Goal: Information Seeking & Learning: Learn about a topic

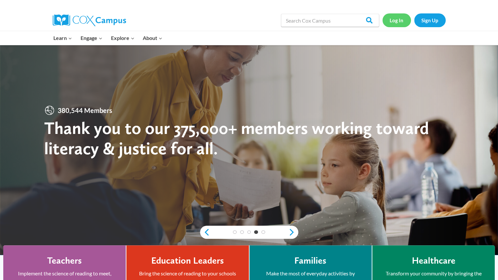
click at [397, 20] on link "Log In" at bounding box center [396, 19] width 28 height 13
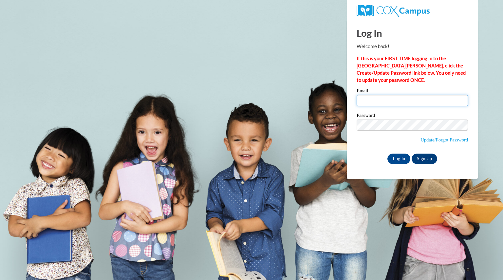
click at [399, 96] on input "Email" at bounding box center [411, 100] width 111 height 11
type input "carloscaylee@aasd.k12.wi.us"
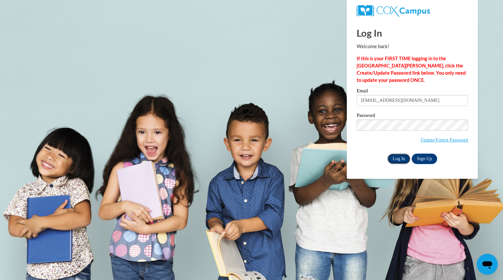
click at [397, 161] on input "Log In" at bounding box center [398, 158] width 23 height 10
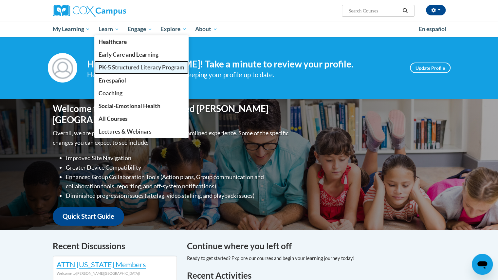
click at [117, 67] on span "PK-5 Structured Literacy Program" at bounding box center [142, 67] width 86 height 7
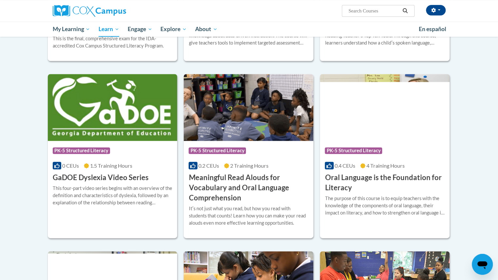
scroll to position [336, 0]
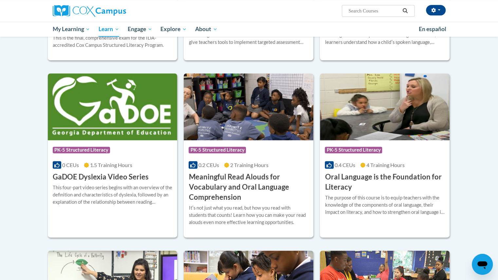
click at [469, 159] on body "Caylee Carlos (America/Chicago UTC-05:00) My Profile Inbox My Transcripts Log O…" at bounding box center [249, 190] width 498 height 1053
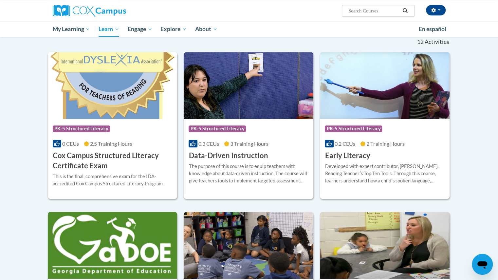
scroll to position [202, 0]
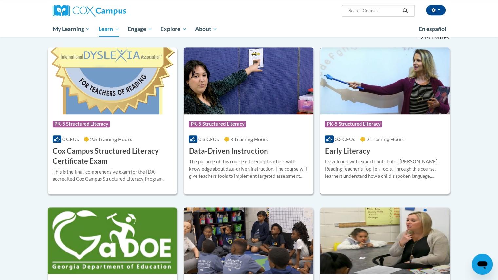
click at [367, 136] on span "2 Training Hours" at bounding box center [385, 139] width 38 height 6
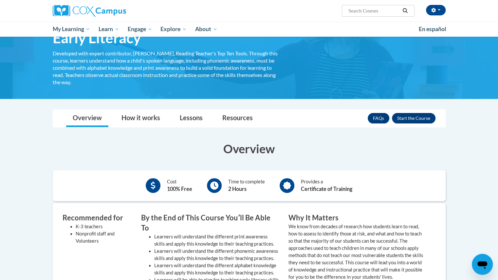
scroll to position [38, 0]
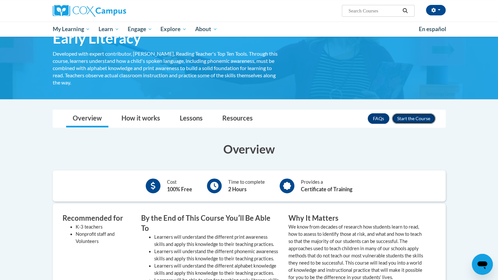
click at [421, 120] on button "Enroll" at bounding box center [414, 118] width 44 height 10
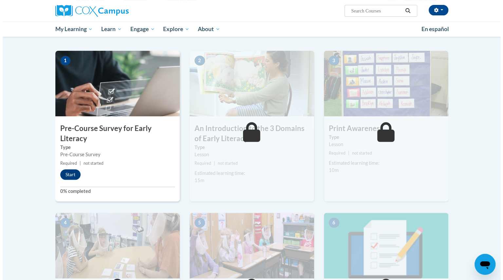
scroll to position [120, 0]
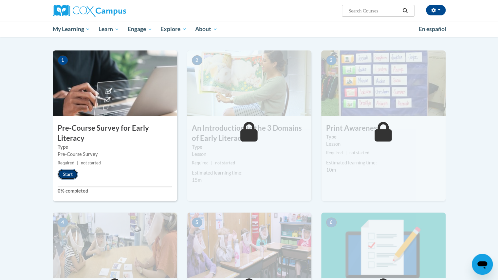
click at [71, 173] on button "Start" at bounding box center [68, 174] width 20 height 10
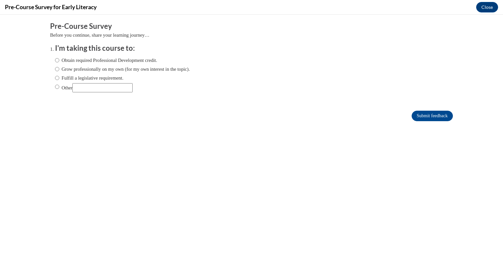
scroll to position [0, 0]
click at [55, 78] on input "Fulfill a legislative requirement." at bounding box center [57, 77] width 4 height 7
radio input "true"
click at [427, 117] on input "Submit feedback" at bounding box center [431, 116] width 41 height 10
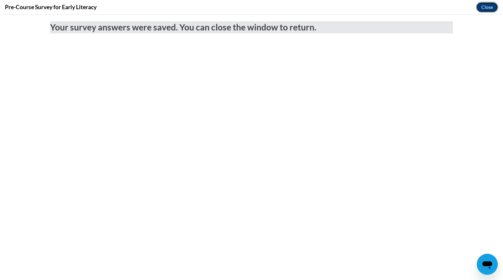
click at [485, 5] on button "Close" at bounding box center [487, 7] width 22 height 10
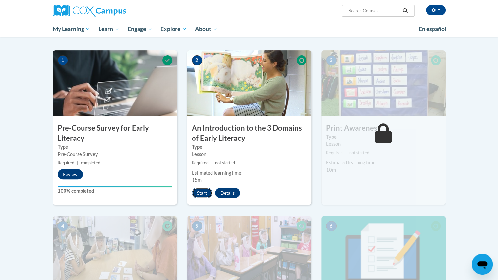
click at [201, 195] on button "Start" at bounding box center [202, 193] width 20 height 10
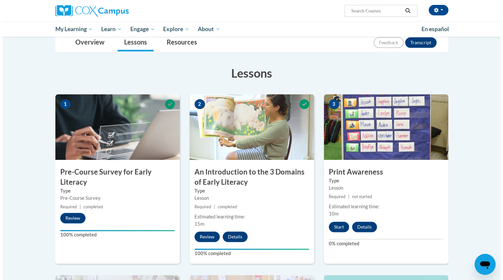
scroll to position [76, 0]
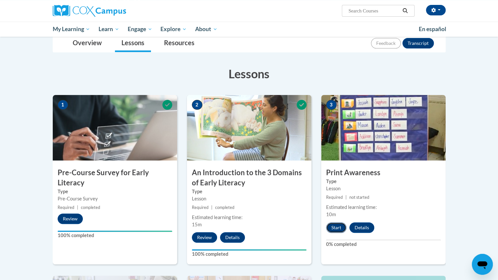
click at [336, 226] on button "Start" at bounding box center [336, 227] width 20 height 10
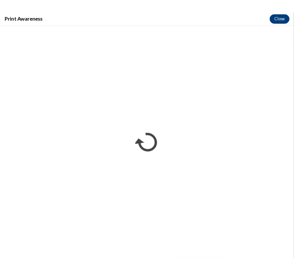
scroll to position [74, 0]
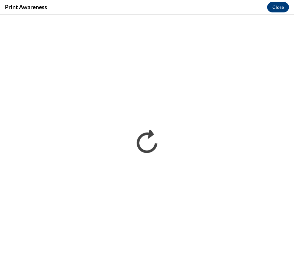
click at [160, 0] on div "Print Awareness Close" at bounding box center [147, 7] width 294 height 15
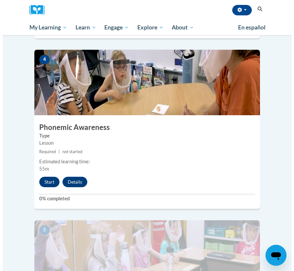
scroll to position [640, 0]
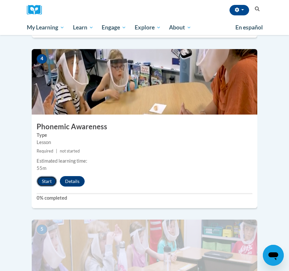
click at [49, 176] on button "Start" at bounding box center [47, 181] width 20 height 10
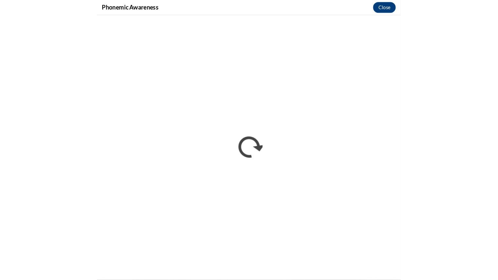
scroll to position [397, 0]
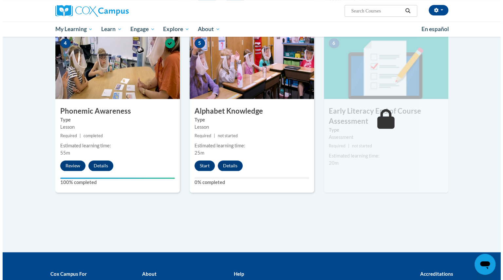
scroll to position [317, 0]
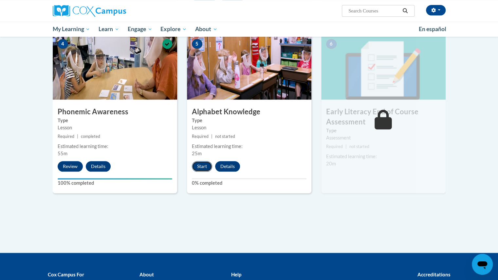
click at [198, 169] on button "Start" at bounding box center [202, 166] width 20 height 10
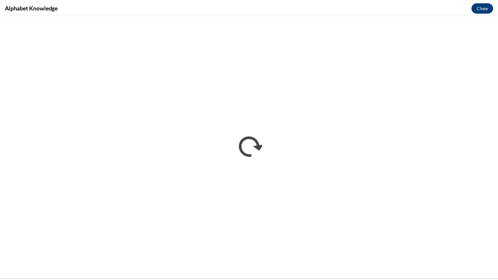
scroll to position [0, 0]
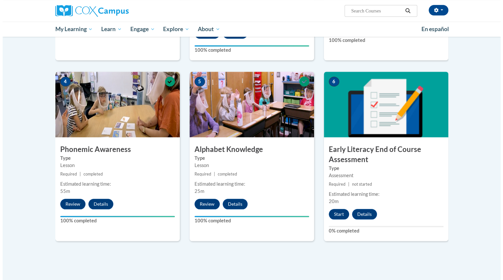
scroll to position [407, 0]
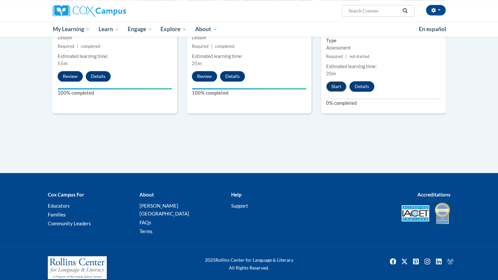
click at [341, 89] on button "Start" at bounding box center [336, 86] width 20 height 10
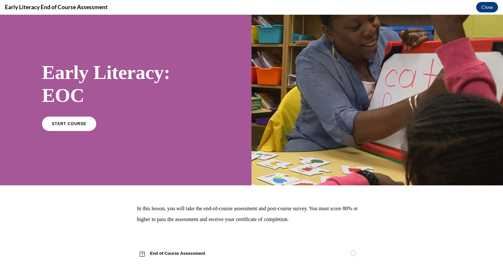
scroll to position [9, 0]
click at [77, 127] on link "START COURSE" at bounding box center [69, 123] width 57 height 15
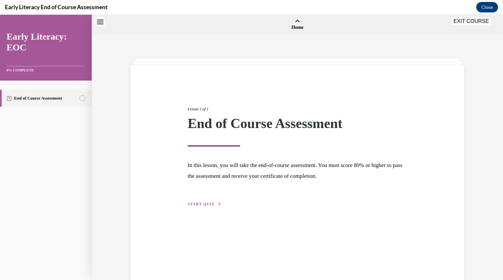
scroll to position [20, 0]
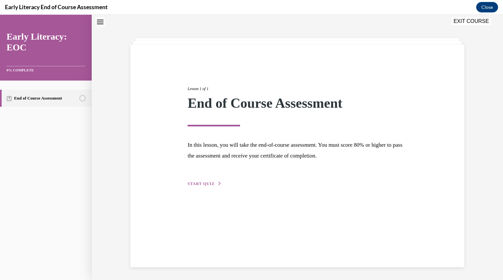
click at [201, 184] on span "START QUIZ" at bounding box center [201, 183] width 27 height 5
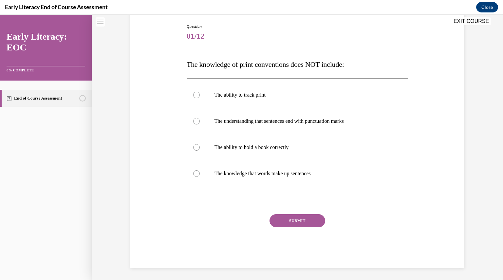
scroll to position [68, 0]
click at [253, 152] on div at bounding box center [298, 147] width 222 height 26
click at [290, 218] on button "SUBMIT" at bounding box center [297, 219] width 56 height 13
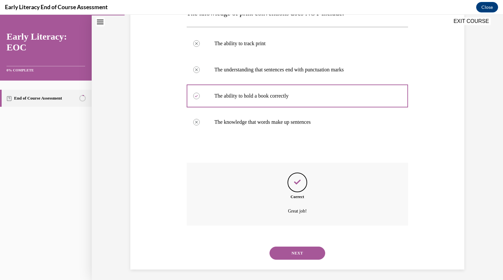
scroll to position [121, 0]
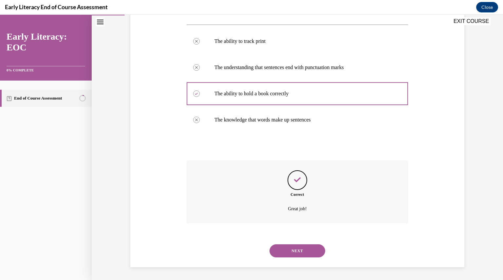
click at [298, 252] on button "NEXT" at bounding box center [297, 250] width 56 height 13
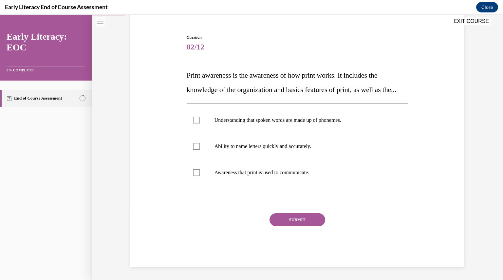
scroll to position [71, 0]
click at [287, 177] on div at bounding box center [298, 172] width 222 height 26
click at [286, 220] on button "SUBMIT" at bounding box center [297, 219] width 56 height 13
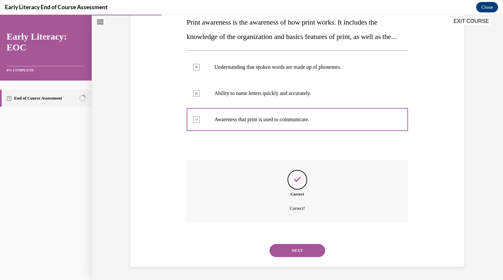
scroll to position [124, 0]
click at [291, 250] on button "NEXT" at bounding box center [297, 250] width 56 height 13
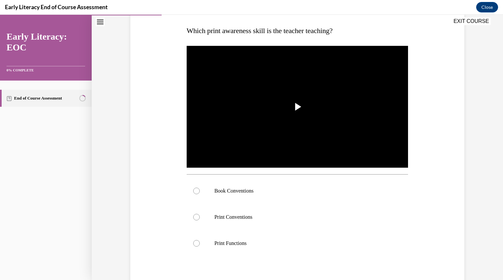
scroll to position [103, 0]
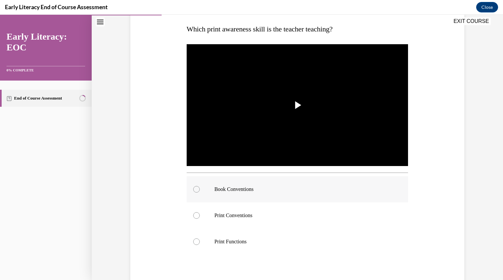
click at [248, 194] on div at bounding box center [298, 189] width 222 height 26
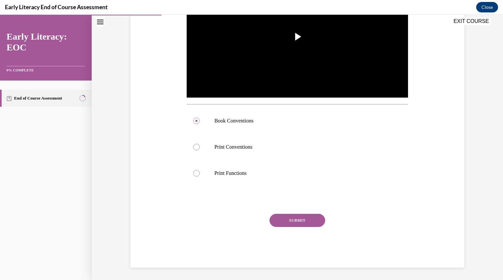
click at [297, 225] on button "SUBMIT" at bounding box center [297, 220] width 56 height 13
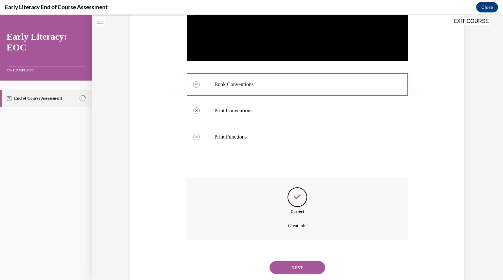
scroll to position [224, 0]
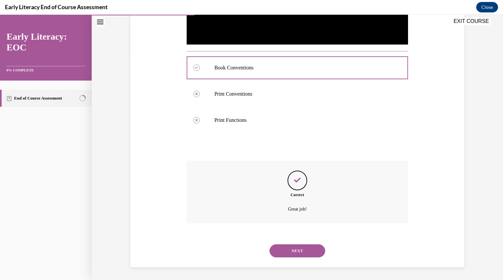
click at [301, 253] on button "NEXT" at bounding box center [297, 250] width 56 height 13
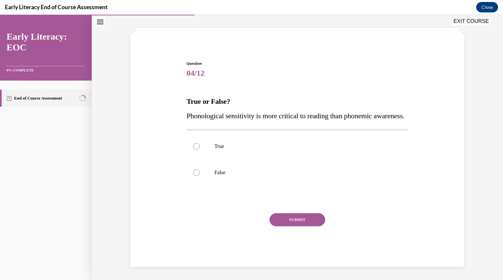
scroll to position [45, 0]
click at [218, 171] on p "False" at bounding box center [302, 172] width 177 height 7
click at [299, 216] on button "SUBMIT" at bounding box center [297, 219] width 56 height 13
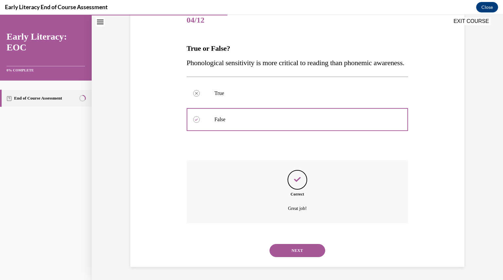
scroll to position [98, 0]
click at [304, 249] on button "NEXT" at bounding box center [297, 250] width 56 height 13
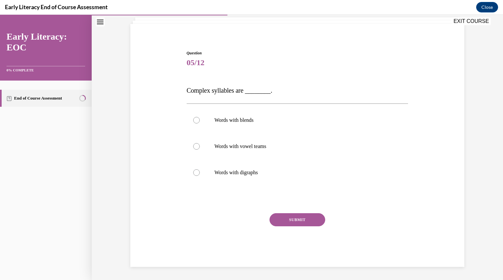
scroll to position [41, 0]
click at [241, 122] on p "Words with blends" at bounding box center [302, 120] width 177 height 7
click at [283, 218] on button "SUBMIT" at bounding box center [297, 219] width 56 height 13
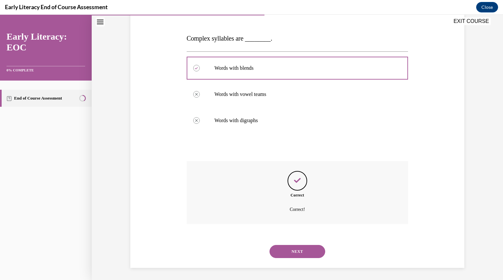
scroll to position [94, 0]
click at [298, 255] on button "NEXT" at bounding box center [297, 250] width 56 height 13
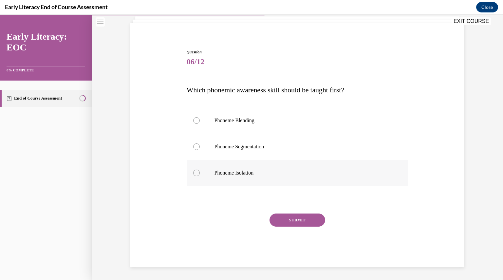
click at [236, 171] on p "Phoneme Isolation" at bounding box center [302, 173] width 177 height 7
click at [283, 218] on button "SUBMIT" at bounding box center [297, 219] width 56 height 13
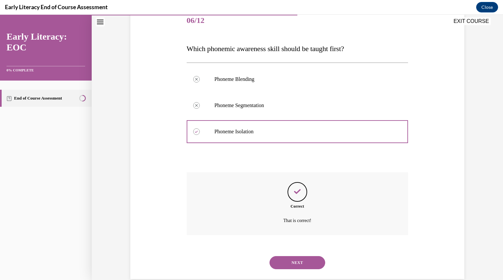
scroll to position [95, 0]
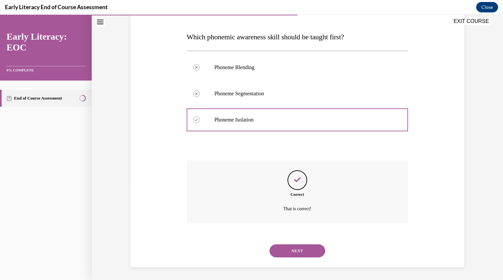
click at [296, 253] on button "NEXT" at bounding box center [297, 250] width 56 height 13
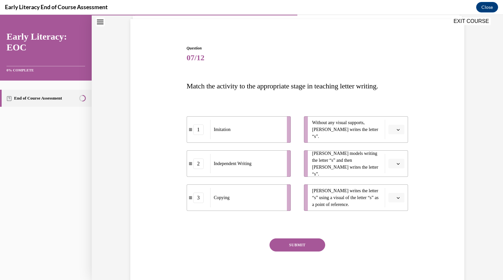
scroll to position [46, 0]
click at [389, 131] on button "button" at bounding box center [396, 129] width 16 height 10
click at [392, 156] on span "1" at bounding box center [391, 156] width 2 height 5
click at [396, 164] on icon "button" at bounding box center [397, 162] width 3 height 3
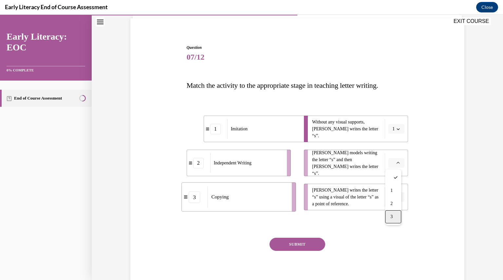
click at [393, 215] on div "3" at bounding box center [393, 216] width 16 height 13
click at [396, 200] on button "button" at bounding box center [396, 197] width 16 height 10
click at [393, 234] on div "2" at bounding box center [393, 237] width 16 height 13
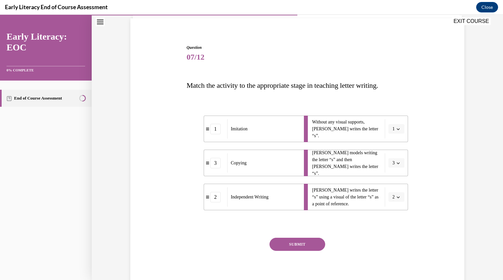
click at [304, 243] on button "SUBMIT" at bounding box center [297, 244] width 56 height 13
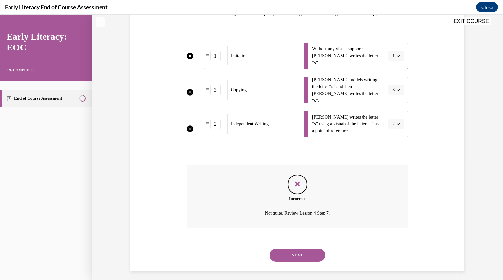
scroll to position [124, 0]
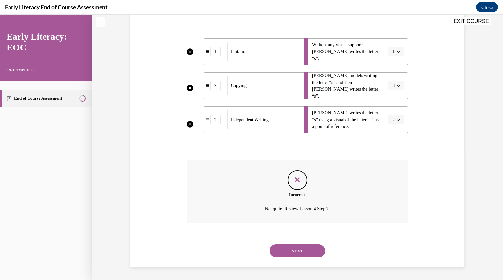
click at [297, 251] on button "NEXT" at bounding box center [297, 250] width 56 height 13
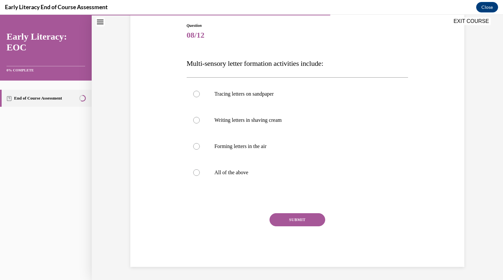
scroll to position [68, 0]
click at [210, 171] on div at bounding box center [298, 173] width 222 height 26
click at [295, 224] on button "SUBMIT" at bounding box center [297, 219] width 56 height 13
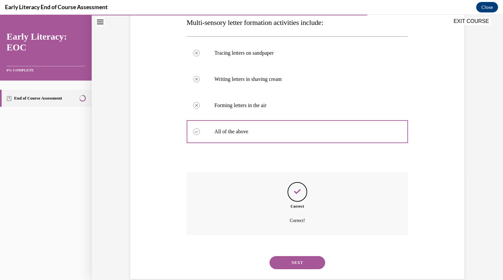
scroll to position [121, 0]
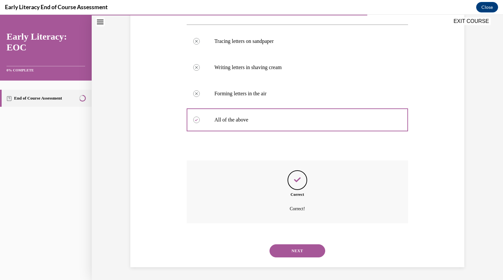
click at [302, 250] on button "NEXT" at bounding box center [297, 250] width 56 height 13
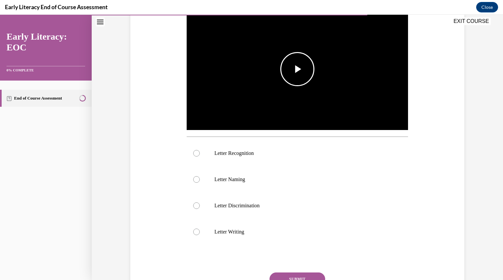
scroll to position [197, 0]
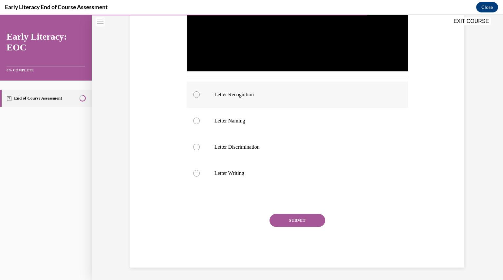
click at [245, 101] on div at bounding box center [298, 94] width 222 height 26
click at [283, 222] on button "SUBMIT" at bounding box center [297, 220] width 56 height 13
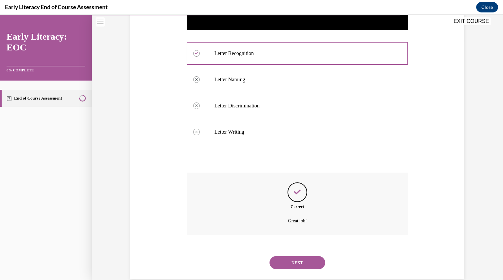
scroll to position [250, 0]
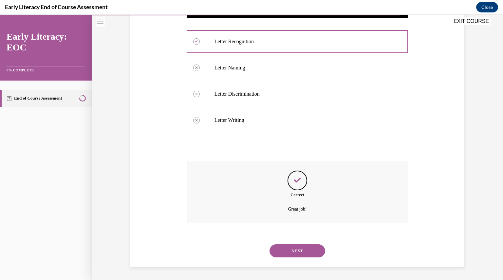
click at [295, 250] on button "NEXT" at bounding box center [297, 250] width 56 height 13
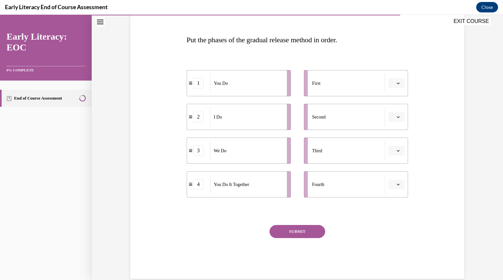
scroll to position [92, 0]
click at [382, 84] on div "First" at bounding box center [348, 82] width 73 height 19
click at [396, 81] on span "button" at bounding box center [398, 83] width 5 height 5
click at [392, 182] on button "button" at bounding box center [396, 184] width 16 height 10
click at [418, 143] on div "Question 10/12 Put the phases of the gradual release method in order. 1 You Do …" at bounding box center [297, 128] width 337 height 299
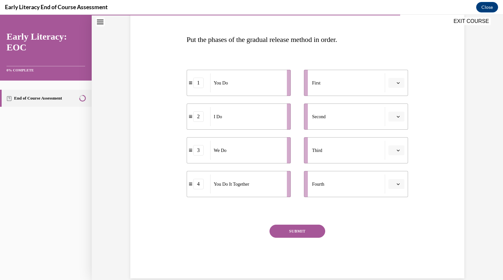
click at [393, 187] on button "button" at bounding box center [396, 184] width 16 height 10
click at [415, 234] on div "Question 10/12 Put the phases of the gradual release method in order. 1 You Do …" at bounding box center [297, 128] width 337 height 299
click at [396, 85] on span "button" at bounding box center [398, 83] width 5 height 5
click at [392, 124] on span "2" at bounding box center [391, 123] width 2 height 5
click at [396, 117] on icon "button" at bounding box center [397, 116] width 3 height 3
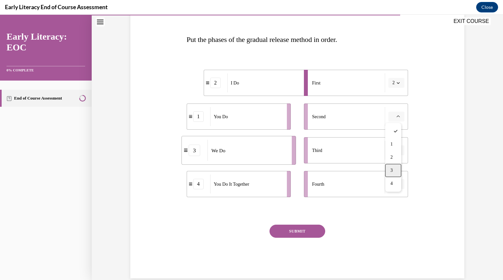
click at [391, 168] on span "3" at bounding box center [391, 170] width 2 height 5
click at [396, 148] on span "button" at bounding box center [398, 150] width 5 height 5
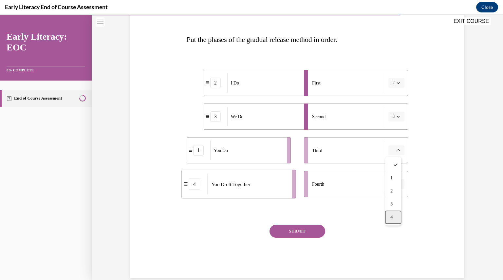
click at [390, 217] on span "4" at bounding box center [391, 216] width 2 height 5
click at [396, 183] on icon "button" at bounding box center [397, 183] width 3 height 3
click at [389, 211] on div "1" at bounding box center [393, 211] width 16 height 13
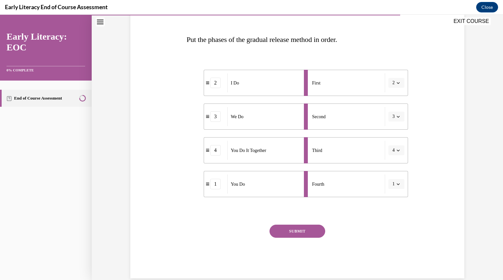
click at [298, 236] on button "SUBMIT" at bounding box center [297, 230] width 56 height 13
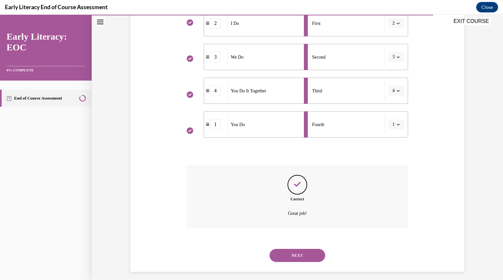
scroll to position [156, 0]
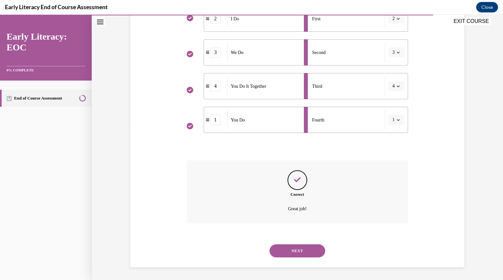
click at [303, 252] on button "NEXT" at bounding box center [297, 250] width 56 height 13
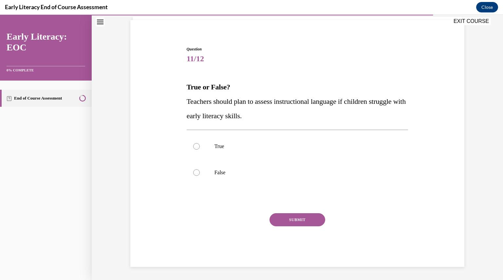
scroll to position [45, 0]
click at [199, 149] on div at bounding box center [298, 147] width 222 height 26
click at [291, 224] on button "SUBMIT" at bounding box center [297, 219] width 56 height 13
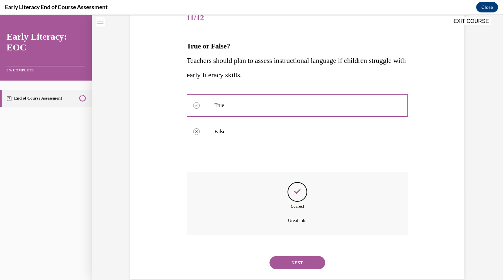
scroll to position [98, 0]
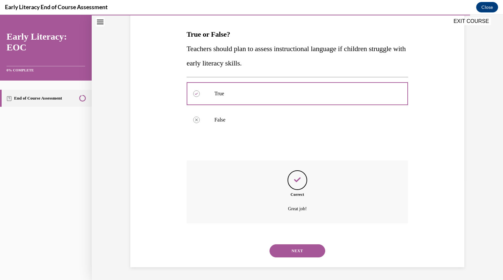
click at [291, 246] on button "NEXT" at bounding box center [297, 250] width 56 height 13
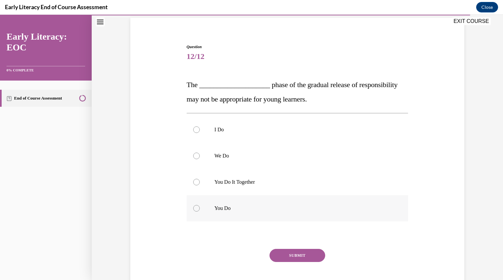
scroll to position [48, 0]
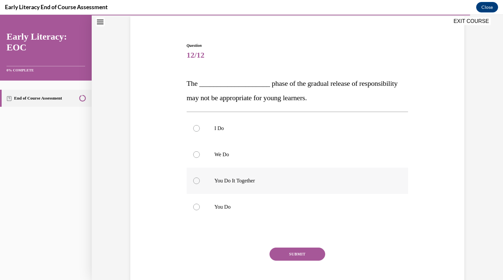
click at [240, 185] on div at bounding box center [298, 181] width 222 height 26
click at [298, 248] on button "SUBMIT" at bounding box center [297, 253] width 56 height 13
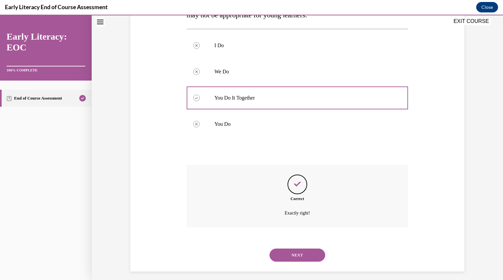
scroll to position [135, 0]
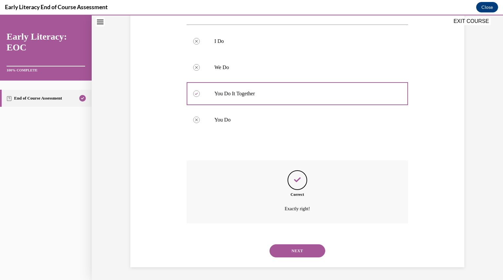
click at [285, 251] on button "NEXT" at bounding box center [297, 250] width 56 height 13
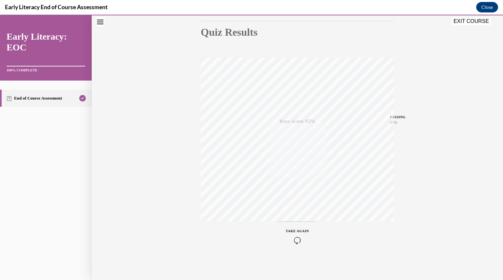
click at [469, 25] on button "EXIT COURSE" at bounding box center [470, 21] width 39 height 8
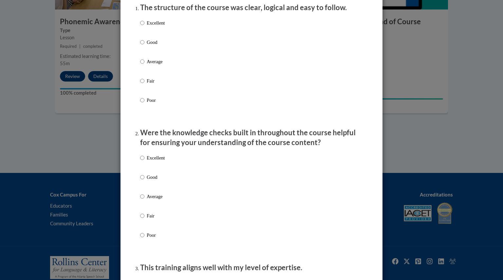
scroll to position [89, 0]
click at [141, 26] on input "Excellent" at bounding box center [142, 22] width 4 height 7
radio input "true"
click at [153, 160] on div "Excellent Good Average Fair Poor" at bounding box center [152, 201] width 25 height 101
click at [153, 161] on p "Excellent" at bounding box center [156, 157] width 18 height 7
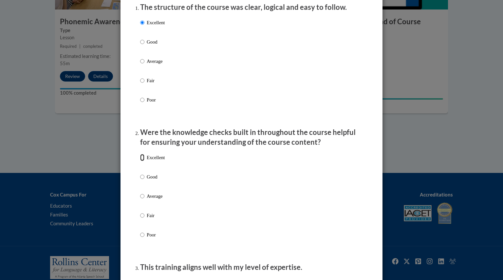
click at [144, 161] on input "Excellent" at bounding box center [142, 157] width 4 height 7
radio input "true"
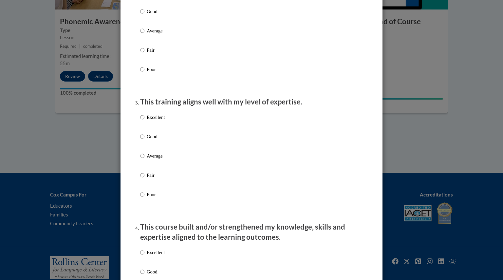
scroll to position [256, 0]
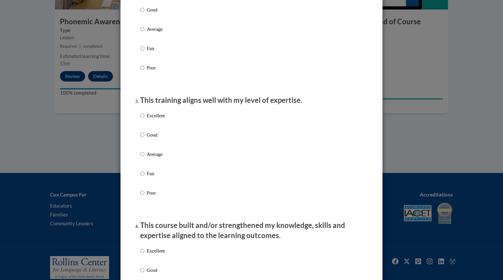
click at [158, 119] on p "Excellent" at bounding box center [156, 115] width 18 height 7
click at [144, 119] on input "Excellent" at bounding box center [142, 115] width 4 height 7
radio input "true"
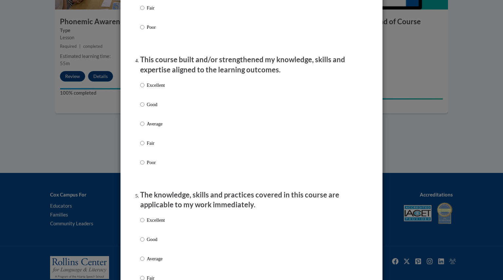
scroll to position [424, 0]
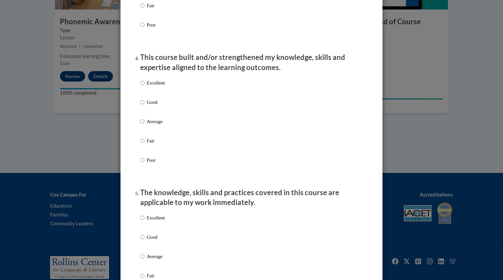
click at [157, 86] on p "Excellent" at bounding box center [156, 82] width 18 height 7
click at [144, 86] on input "Excellent" at bounding box center [142, 82] width 4 height 7
radio input "true"
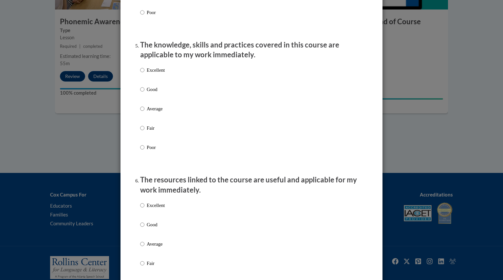
scroll to position [571, 0]
click at [153, 74] on p "Excellent" at bounding box center [156, 69] width 18 height 7
click at [144, 74] on input "Excellent" at bounding box center [142, 69] width 4 height 7
radio input "true"
click at [141, 209] on input "Excellent" at bounding box center [142, 205] width 4 height 7
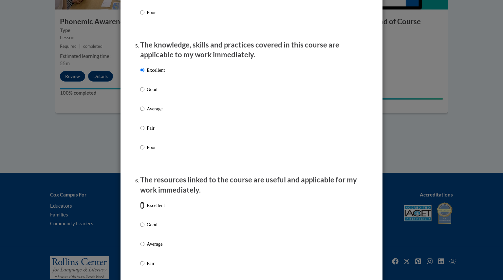
radio input "true"
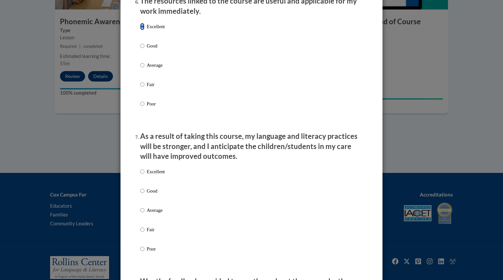
scroll to position [753, 0]
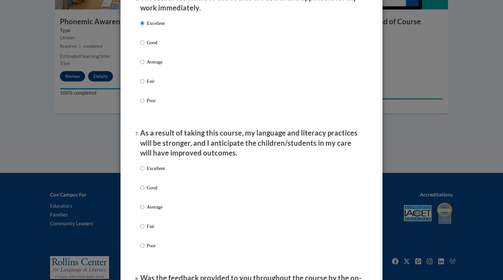
click at [156, 171] on p "Excellent" at bounding box center [156, 168] width 18 height 7
click at [144, 171] on input "Excellent" at bounding box center [142, 168] width 4 height 7
radio input "true"
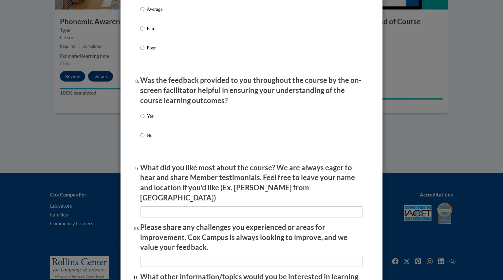
scroll to position [952, 0]
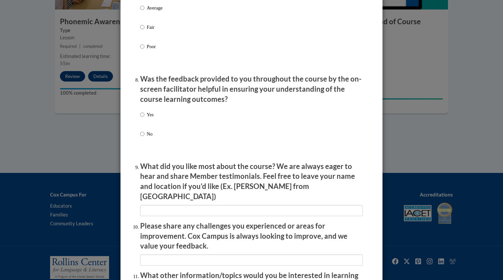
click at [149, 118] on p "Yes" at bounding box center [150, 114] width 7 height 7
click at [144, 118] on input "Yes" at bounding box center [142, 114] width 4 height 7
radio input "true"
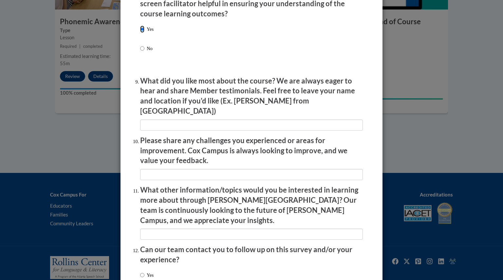
scroll to position [1081, 0]
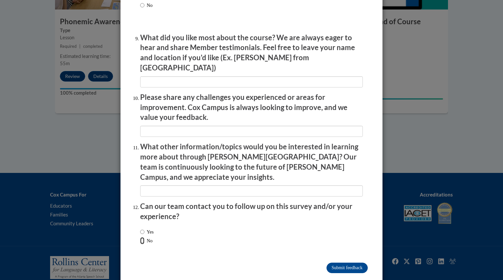
click at [141, 237] on input "No" at bounding box center [142, 240] width 4 height 7
radio input "true"
click at [336, 262] on input "Submit feedback" at bounding box center [346, 267] width 41 height 10
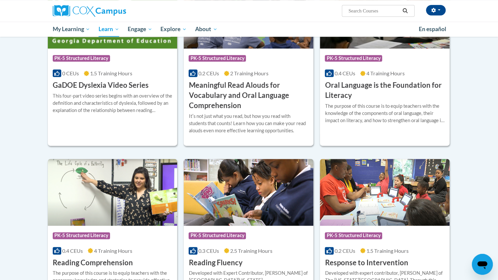
scroll to position [423, 0]
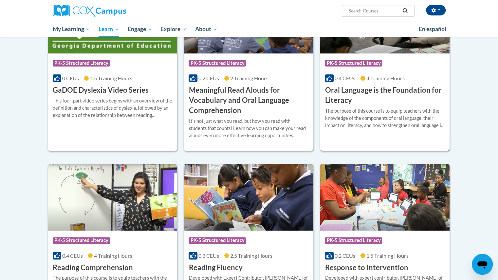
click at [382, 117] on div "The purpose of this course is to equip teachers with the knowledge of the compo…" at bounding box center [385, 118] width 120 height 22
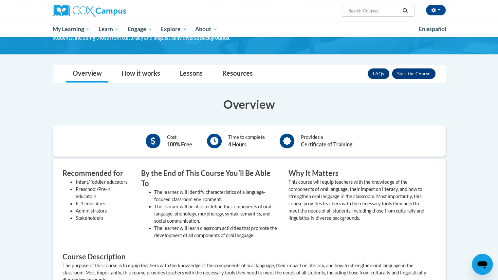
scroll to position [92, 0]
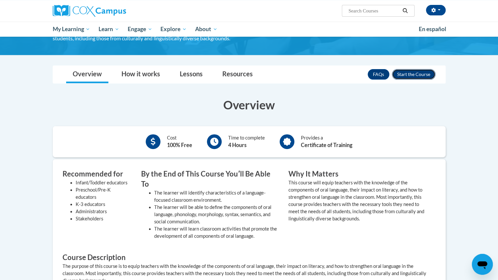
click at [410, 73] on button "Enroll" at bounding box center [414, 74] width 44 height 10
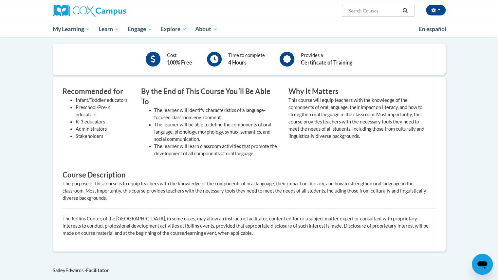
scroll to position [175, 0]
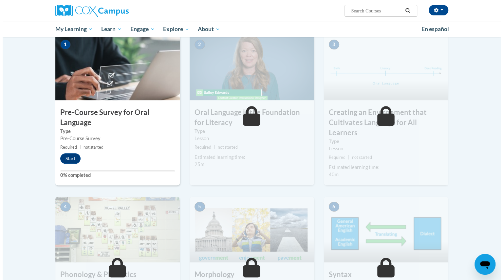
scroll to position [136, 0]
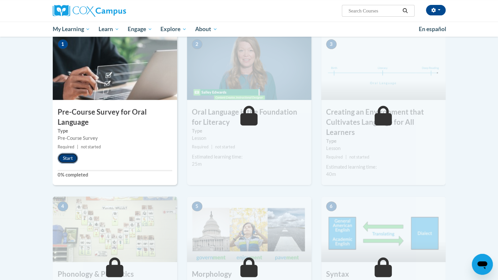
click at [65, 155] on button "Start" at bounding box center [68, 158] width 20 height 10
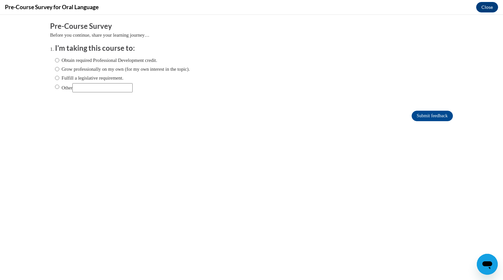
scroll to position [0, 0]
click at [56, 77] on label "Fulfill a legislative requirement." at bounding box center [89, 77] width 68 height 7
click at [56, 77] on input "Fulfill a legislative requirement." at bounding box center [57, 77] width 4 height 7
radio input "true"
click at [426, 114] on input "Submit feedback" at bounding box center [431, 116] width 41 height 10
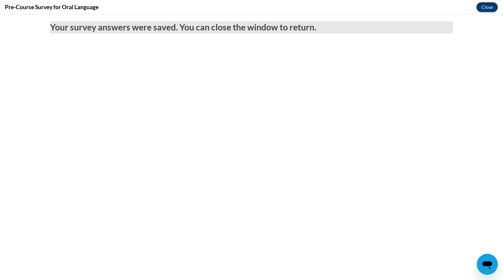
click at [489, 6] on button "Close" at bounding box center [487, 7] width 22 height 10
